Goal: Task Accomplishment & Management: Use online tool/utility

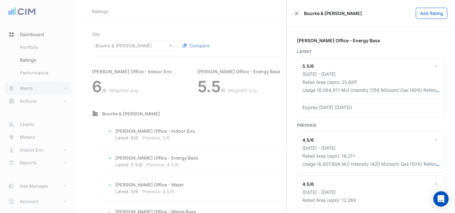
drag, startPoint x: 35, startPoint y: 85, endPoint x: 39, endPoint y: 89, distance: 5.4
click at [35, 85] on ngb-offcanvas-backdrop at bounding box center [227, 106] width 455 height 213
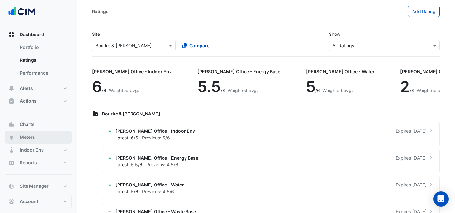
click at [51, 135] on button "Meters" at bounding box center [38, 137] width 66 height 13
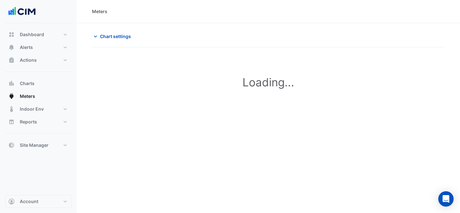
type input "**********"
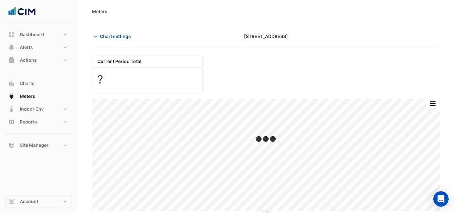
click at [121, 33] on span "Chart settings" at bounding box center [115, 36] width 31 height 7
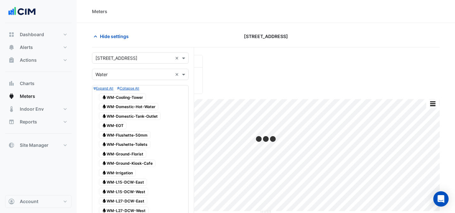
click at [117, 62] on div "× [STREET_ADDRESS] ×" at bounding box center [140, 57] width 97 height 11
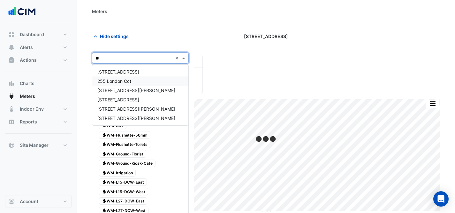
type input "*"
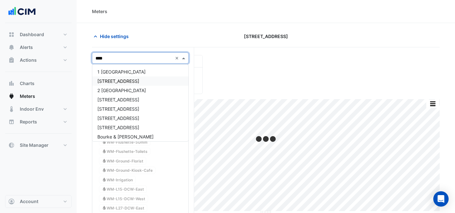
type input "*****"
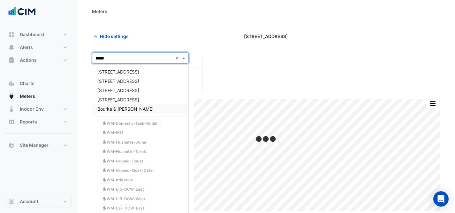
click at [133, 104] on div "Bourke & [PERSON_NAME]" at bounding box center [140, 108] width 96 height 9
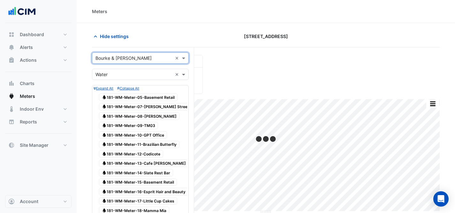
click at [136, 75] on input "text" at bounding box center [133, 74] width 77 height 7
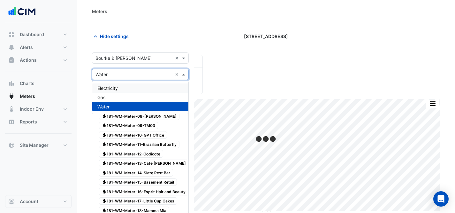
click at [133, 91] on div "Electricity" at bounding box center [140, 87] width 96 height 9
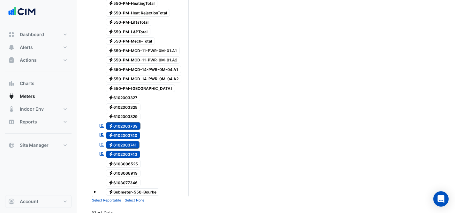
scroll to position [1786, 0]
